Goal: Transaction & Acquisition: Subscribe to service/newsletter

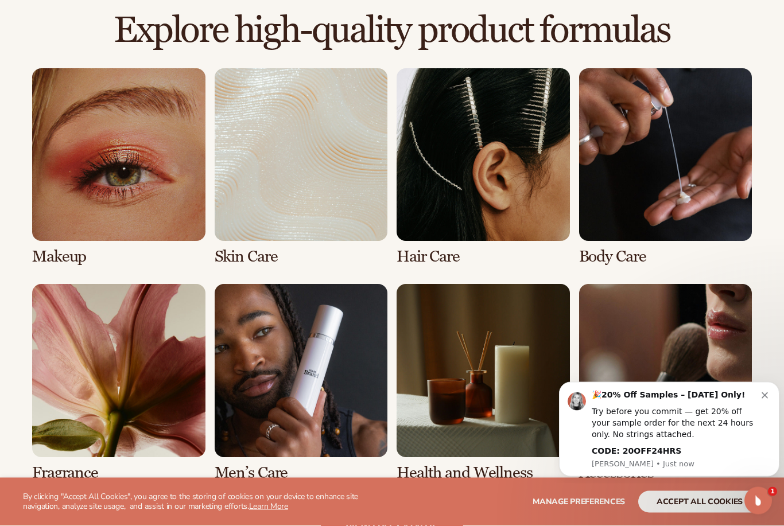
scroll to position [787, 0]
click at [254, 178] on link "2 / 8" at bounding box center [301, 166] width 173 height 197
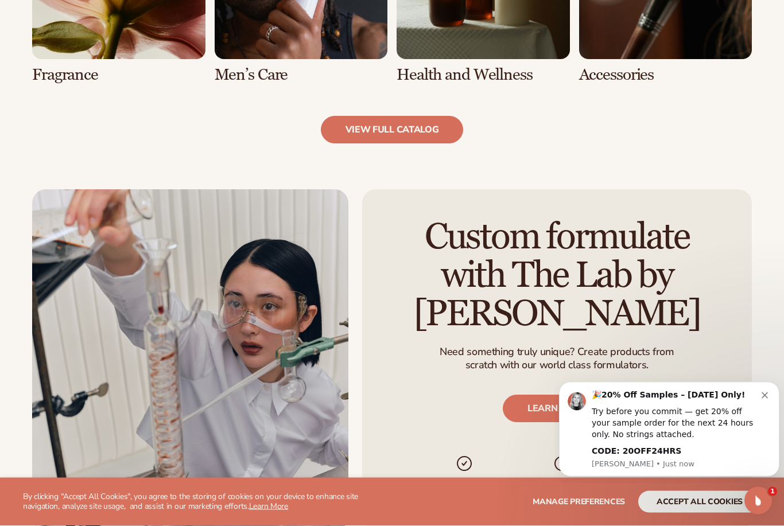
scroll to position [1201, 0]
click at [431, 123] on link "view full catalog" at bounding box center [392, 130] width 143 height 28
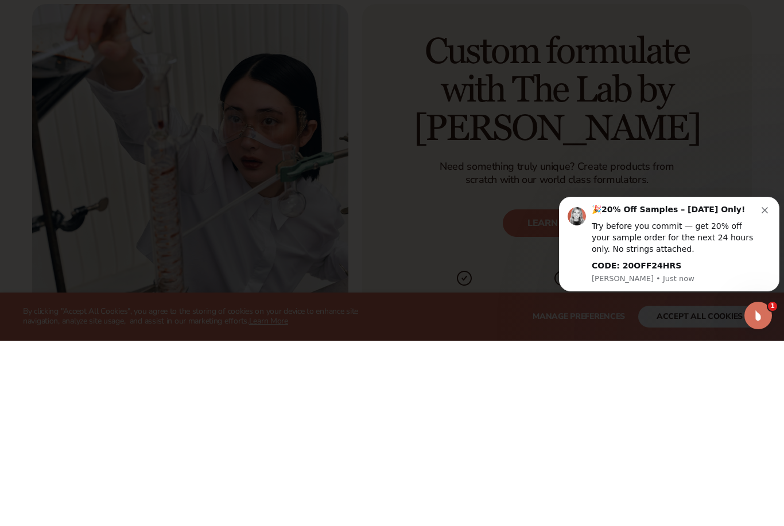
click at [686, 73] on div at bounding box center [392, 263] width 784 height 526
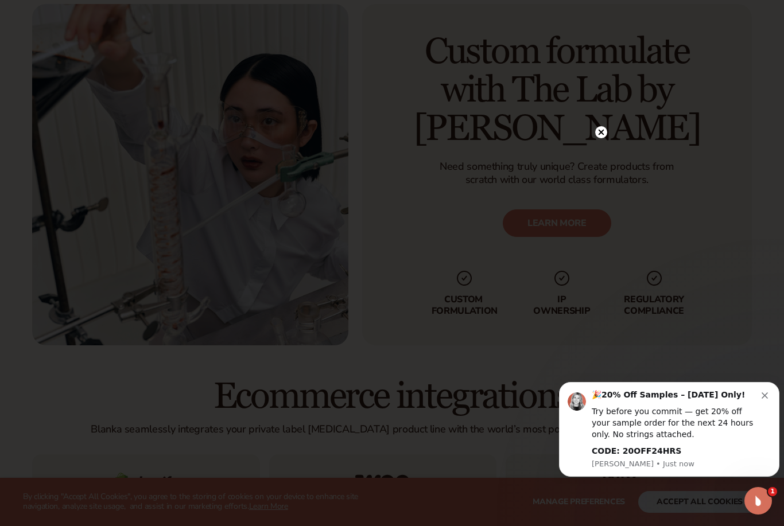
click at [599, 138] on circle at bounding box center [601, 132] width 12 height 12
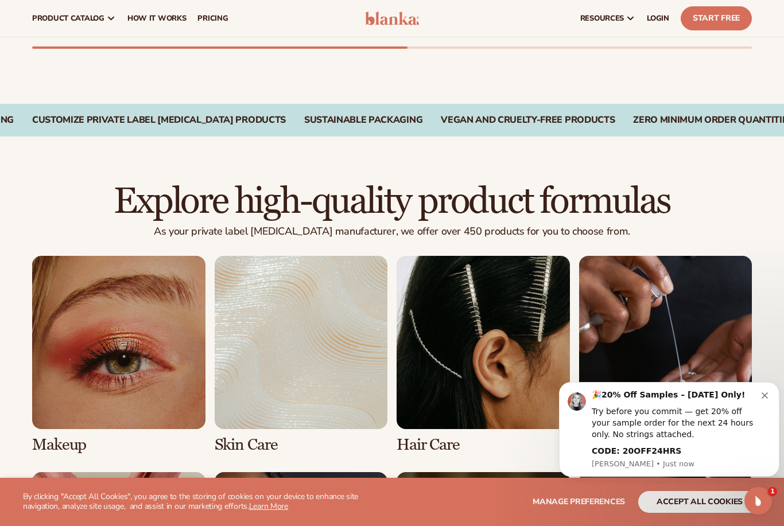
scroll to position [0, 0]
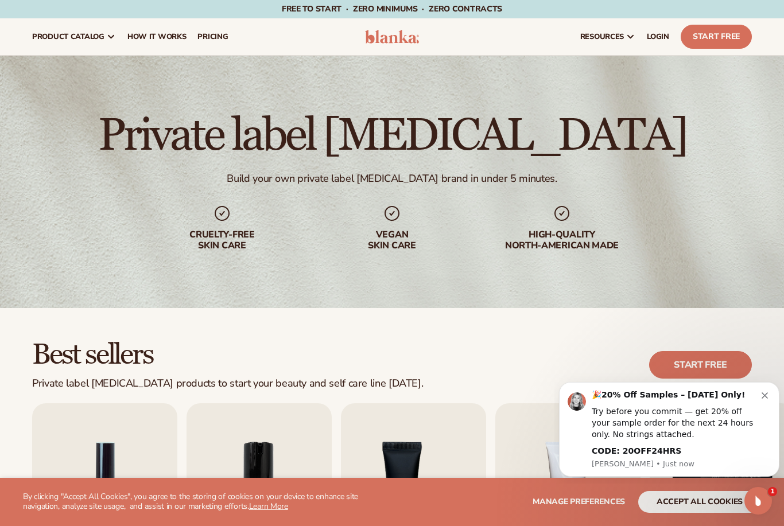
click at [737, 29] on link "Start Free" at bounding box center [715, 37] width 71 height 24
